Goal: Transaction & Acquisition: Purchase product/service

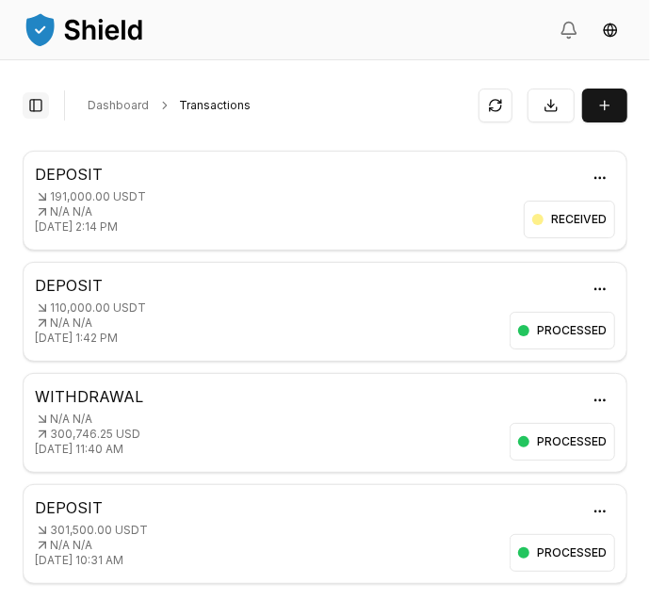
click at [34, 116] on button "Toggle Sidebar" at bounding box center [36, 105] width 26 height 26
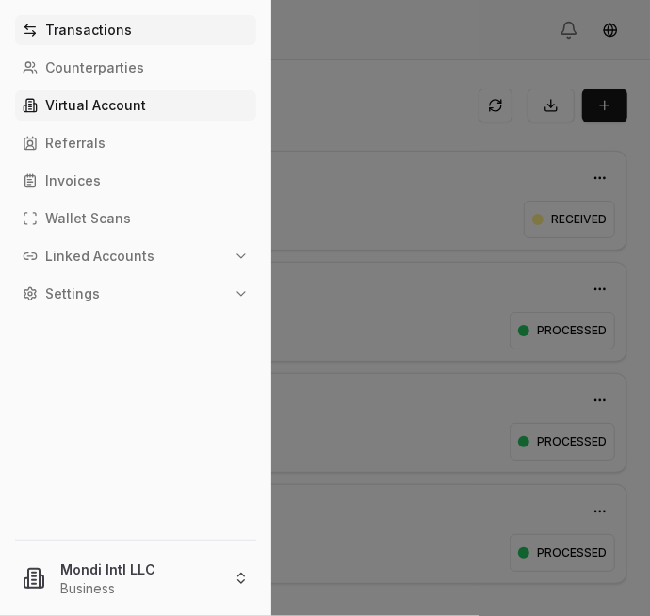
click at [113, 105] on p "Virtual Account" at bounding box center [95, 105] width 101 height 13
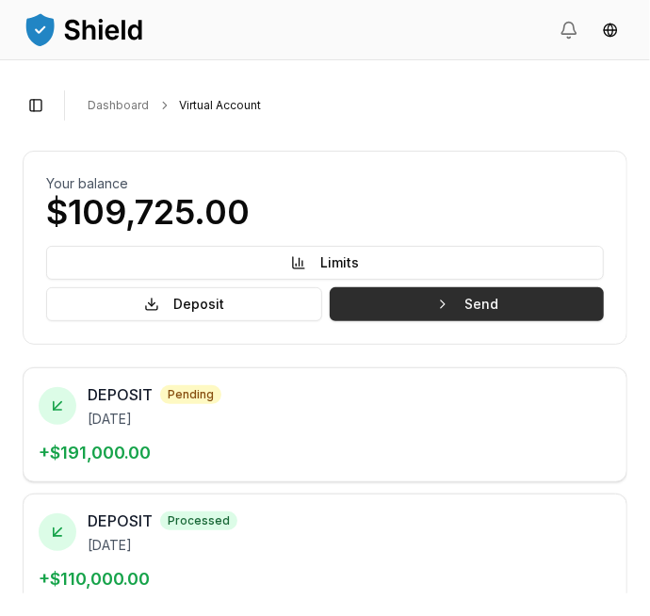
click at [530, 300] on button "Send" at bounding box center [467, 304] width 274 height 34
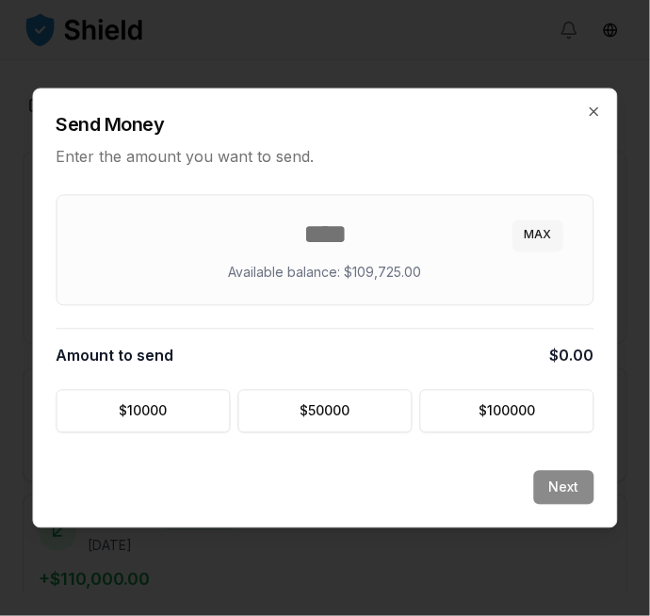
click at [530, 234] on button "MAX" at bounding box center [539, 235] width 50 height 30
type input "******"
click at [562, 486] on button "Next" at bounding box center [564, 488] width 60 height 34
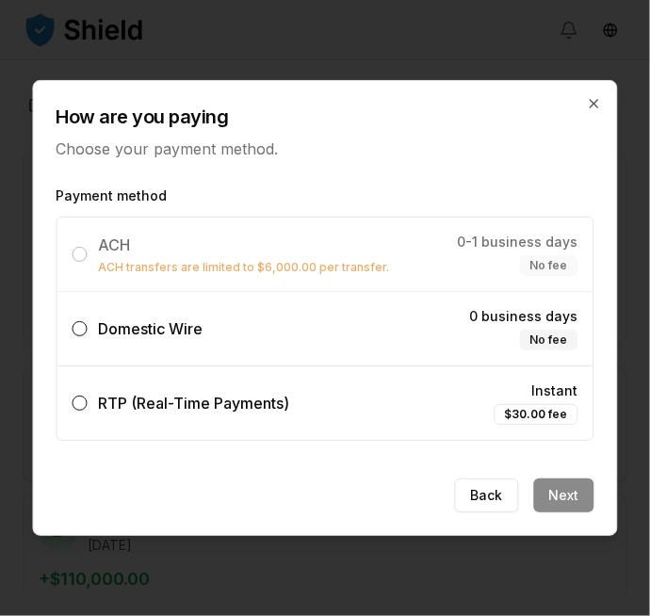
click at [401, 319] on label "Domestic Wire 0 business days No fee" at bounding box center [325, 328] width 536 height 73
click at [88, 321] on button "Domestic Wire 0 business days No fee" at bounding box center [80, 328] width 15 height 15
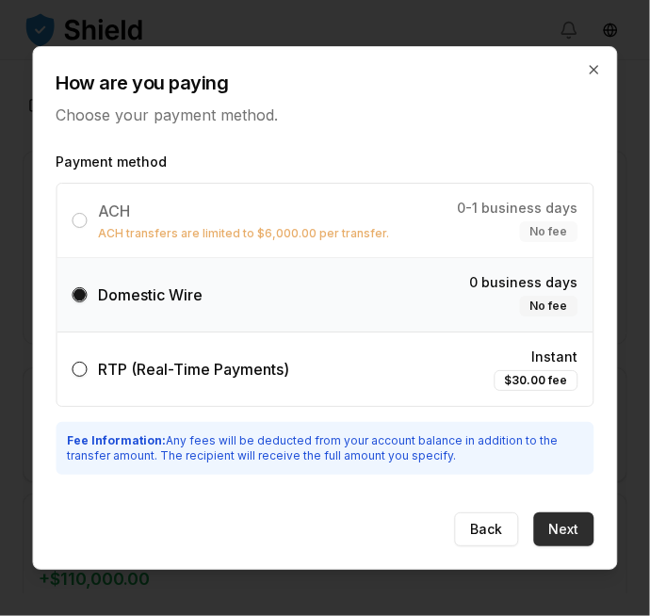
click at [566, 523] on button "Next" at bounding box center [564, 530] width 60 height 34
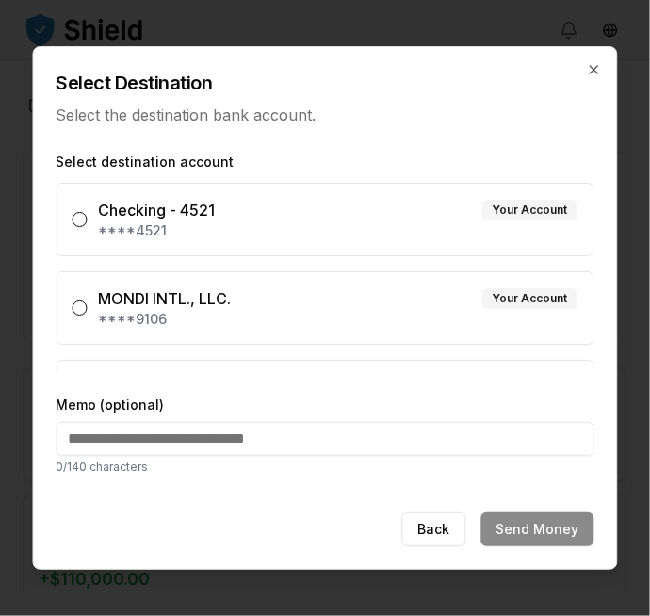
click at [417, 298] on div "MONDI INTL., LLC. Your Account" at bounding box center [339, 298] width 480 height 23
click at [88, 301] on button "MONDI INTL., LLC. Your Account ****9106" at bounding box center [80, 308] width 15 height 15
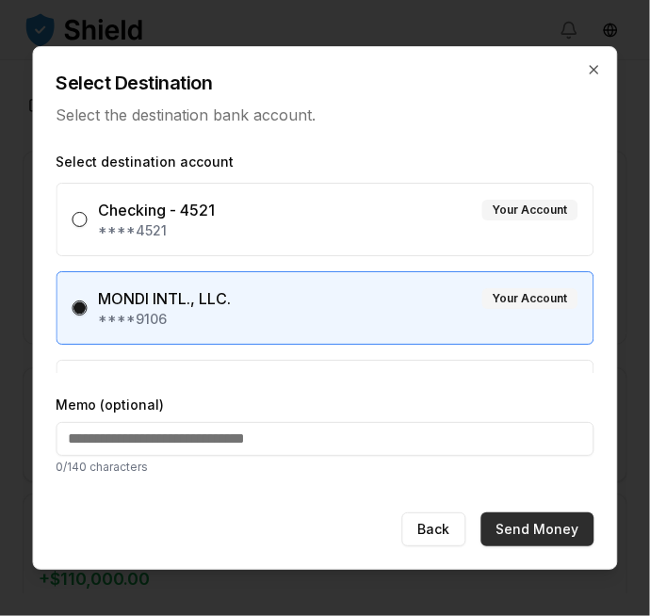
click at [544, 526] on button "Send Money" at bounding box center [537, 530] width 113 height 34
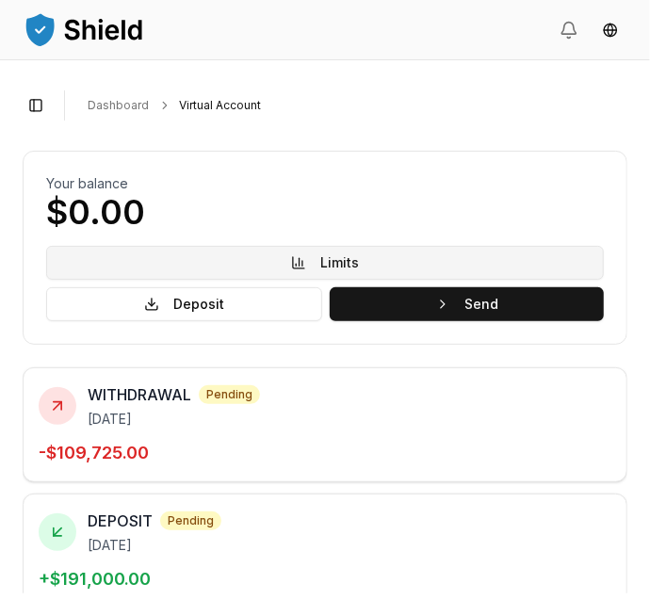
click at [388, 260] on button "Limits" at bounding box center [325, 263] width 558 height 34
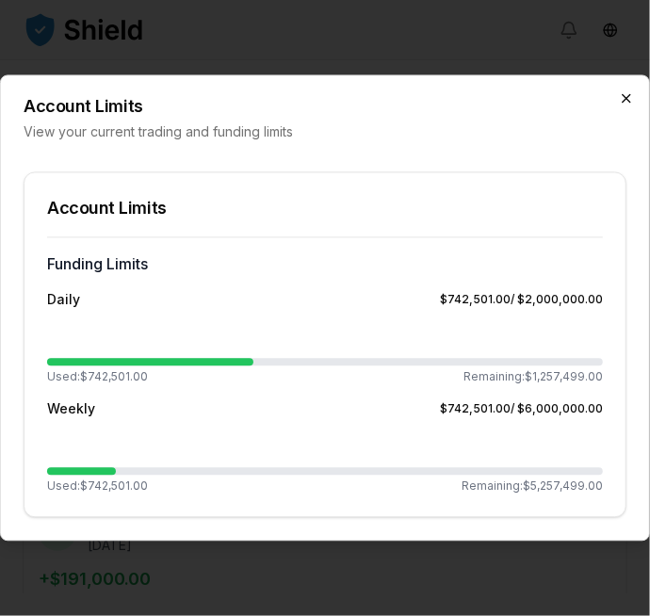
click at [626, 101] on icon "button" at bounding box center [626, 98] width 15 height 15
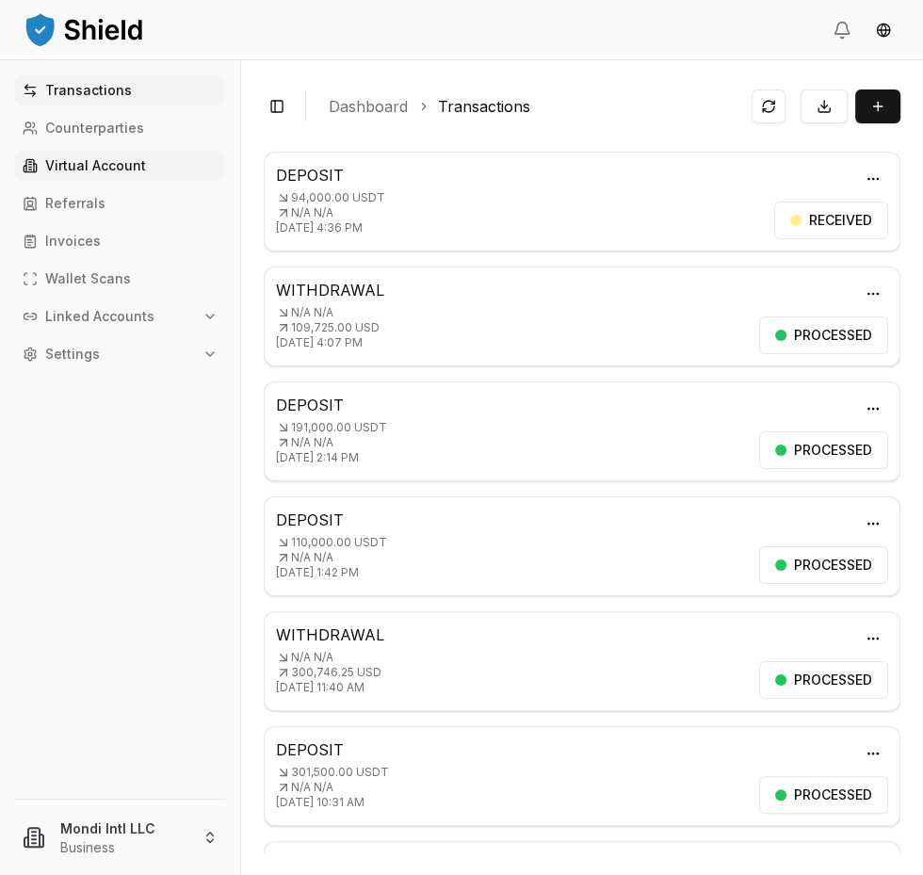
click at [110, 159] on p "Virtual Account" at bounding box center [95, 165] width 101 height 13
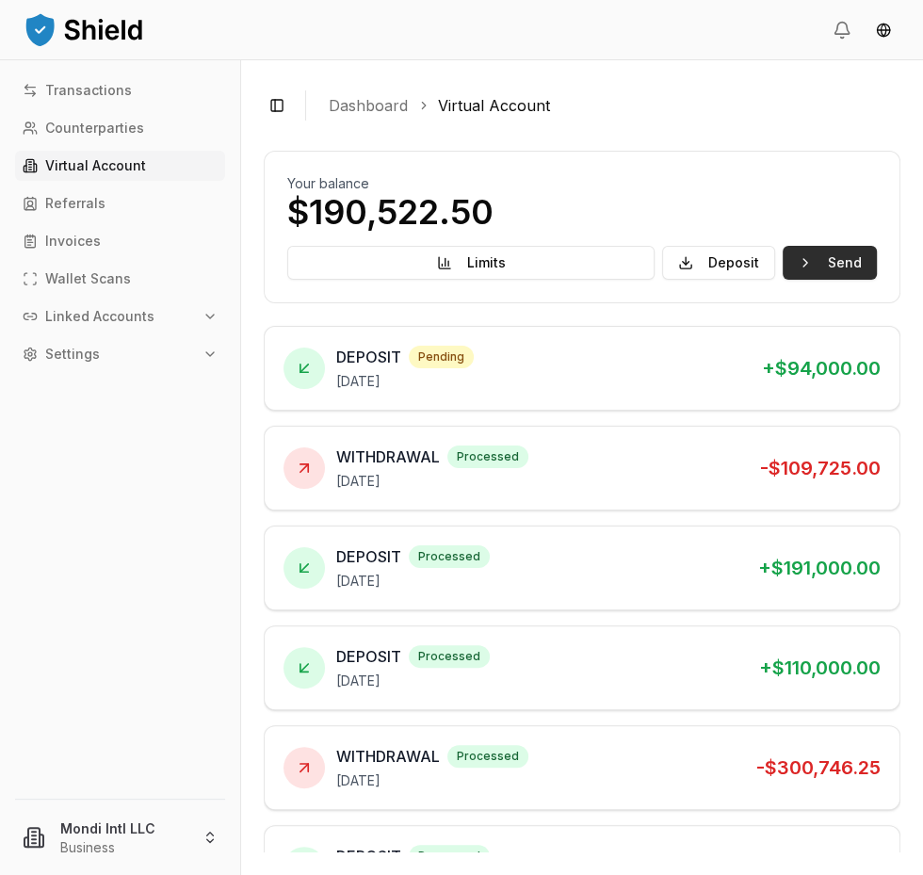
click at [832, 257] on button "Send" at bounding box center [830, 263] width 94 height 34
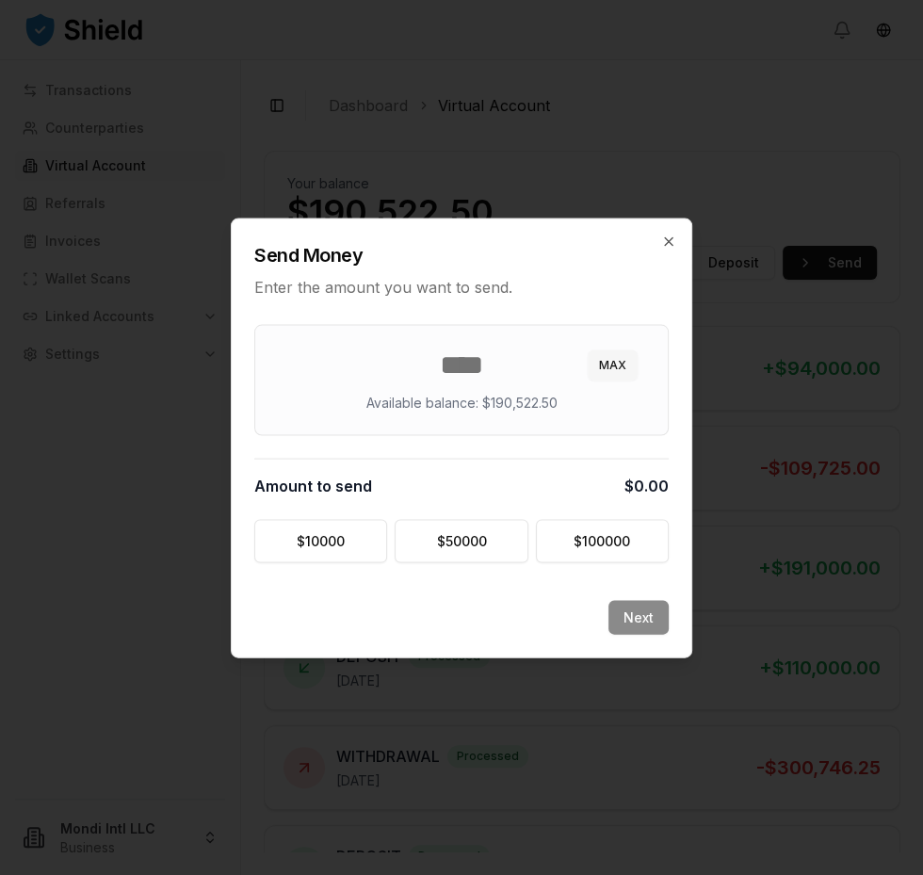
click at [621, 361] on button "MAX" at bounding box center [613, 365] width 50 height 30
type input "********"
click at [644, 626] on button "Next" at bounding box center [639, 617] width 60 height 34
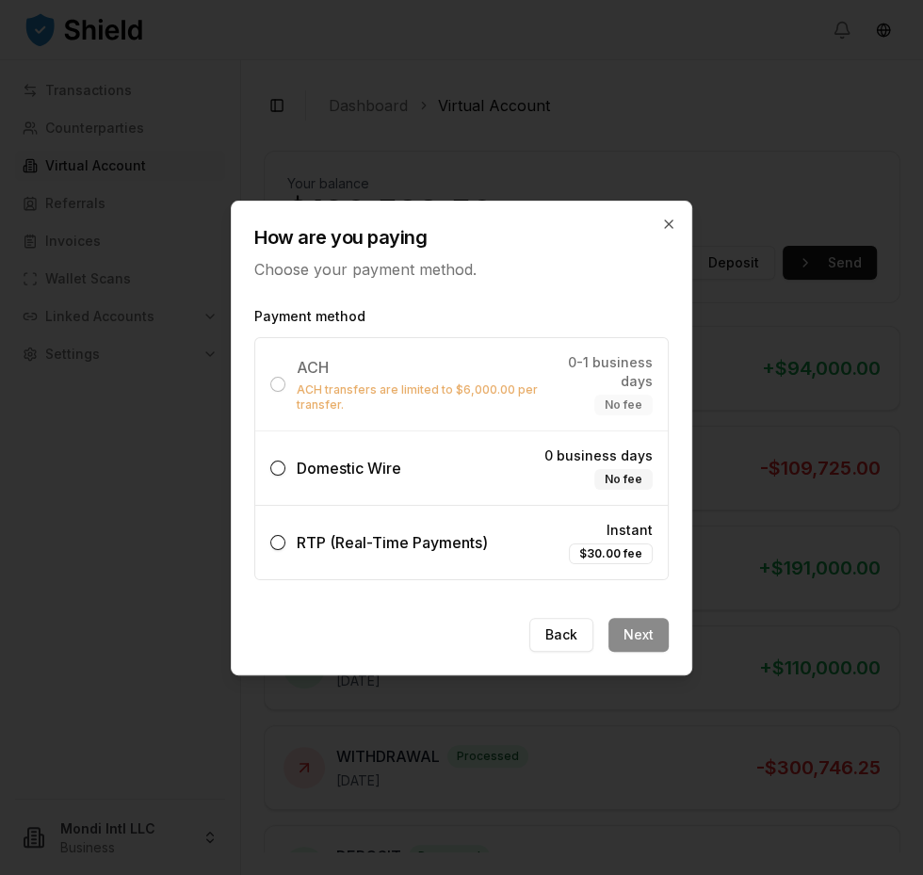
click at [419, 464] on label "Domestic Wire 0 business days No fee" at bounding box center [461, 468] width 413 height 73
click at [285, 464] on button "Domestic Wire 0 business days No fee" at bounding box center [277, 468] width 15 height 15
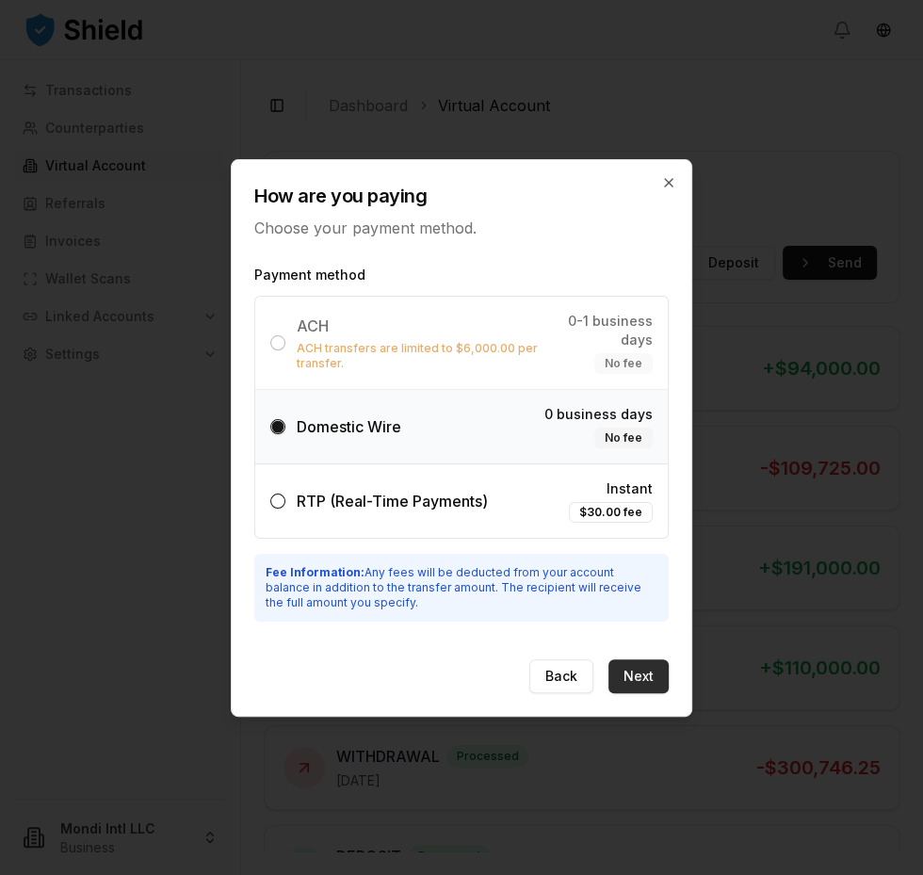
click at [644, 668] on button "Next" at bounding box center [639, 677] width 60 height 34
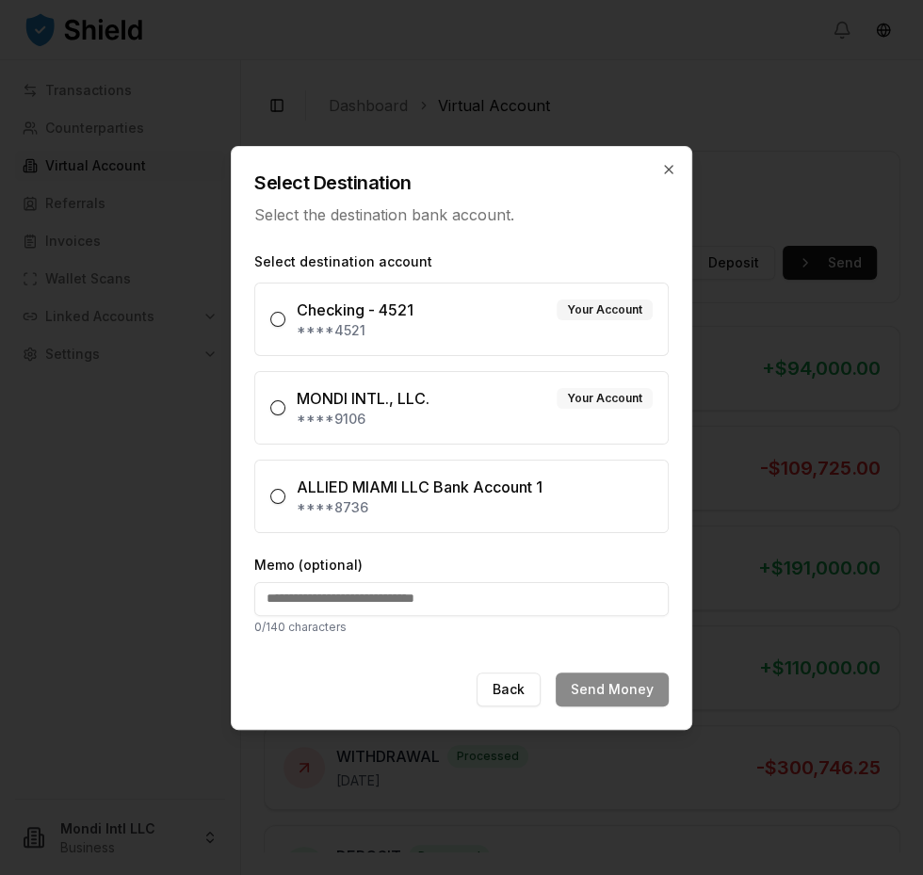
click at [571, 393] on div "Your Account" at bounding box center [605, 398] width 96 height 21
click at [285, 400] on button "MONDI INTL., LLC. Your Account ****9106" at bounding box center [277, 407] width 15 height 15
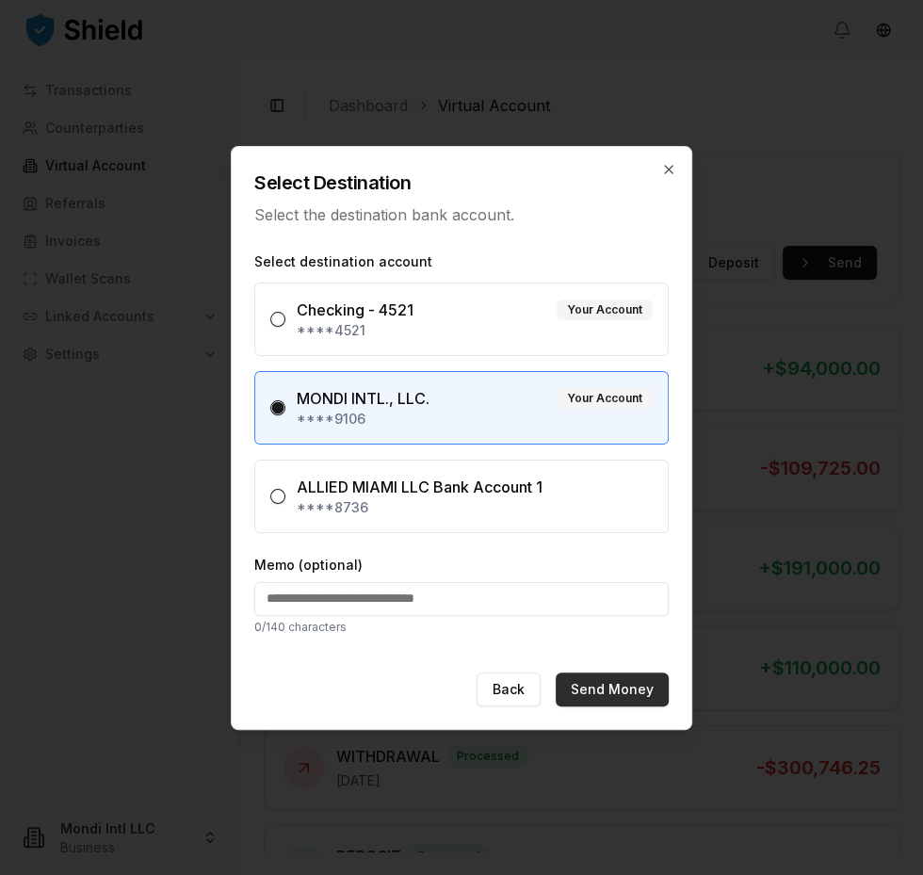
click at [624, 679] on button "Send Money" at bounding box center [612, 690] width 113 height 34
